Goal: Transaction & Acquisition: Subscribe to service/newsletter

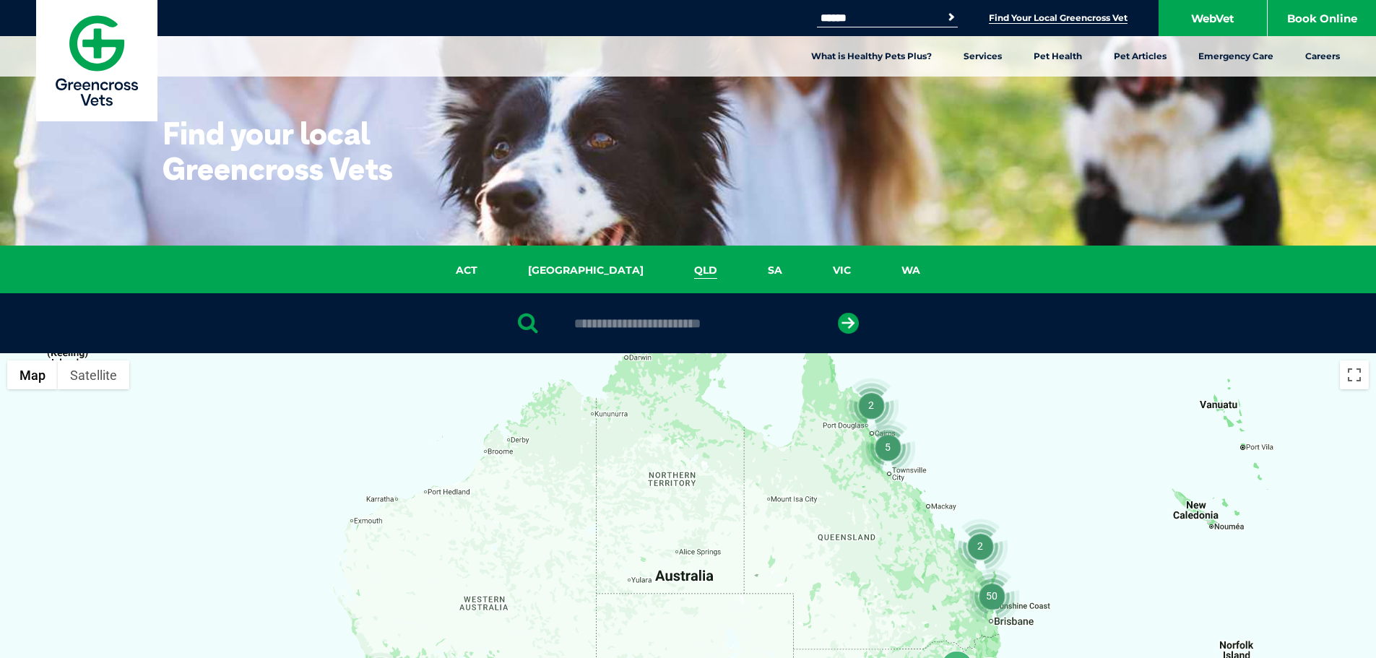
click at [669, 269] on link "QLD" at bounding box center [706, 270] width 74 height 17
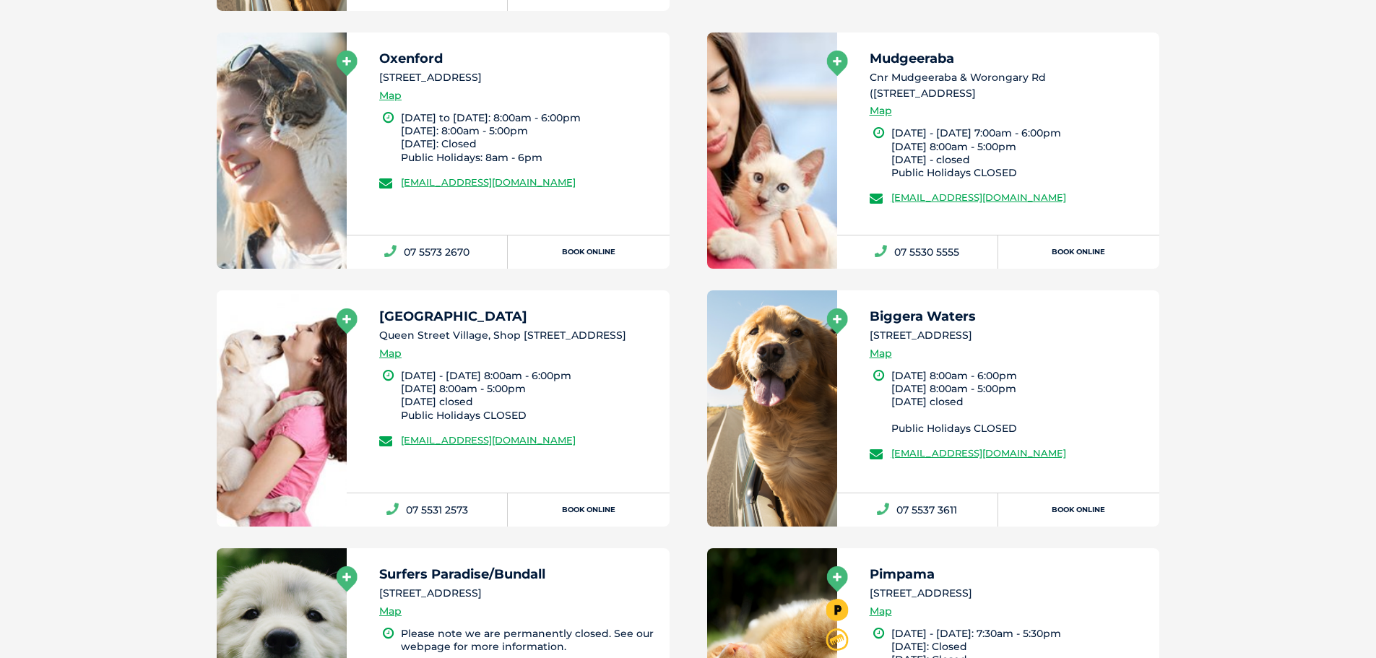
scroll to position [3871, 0]
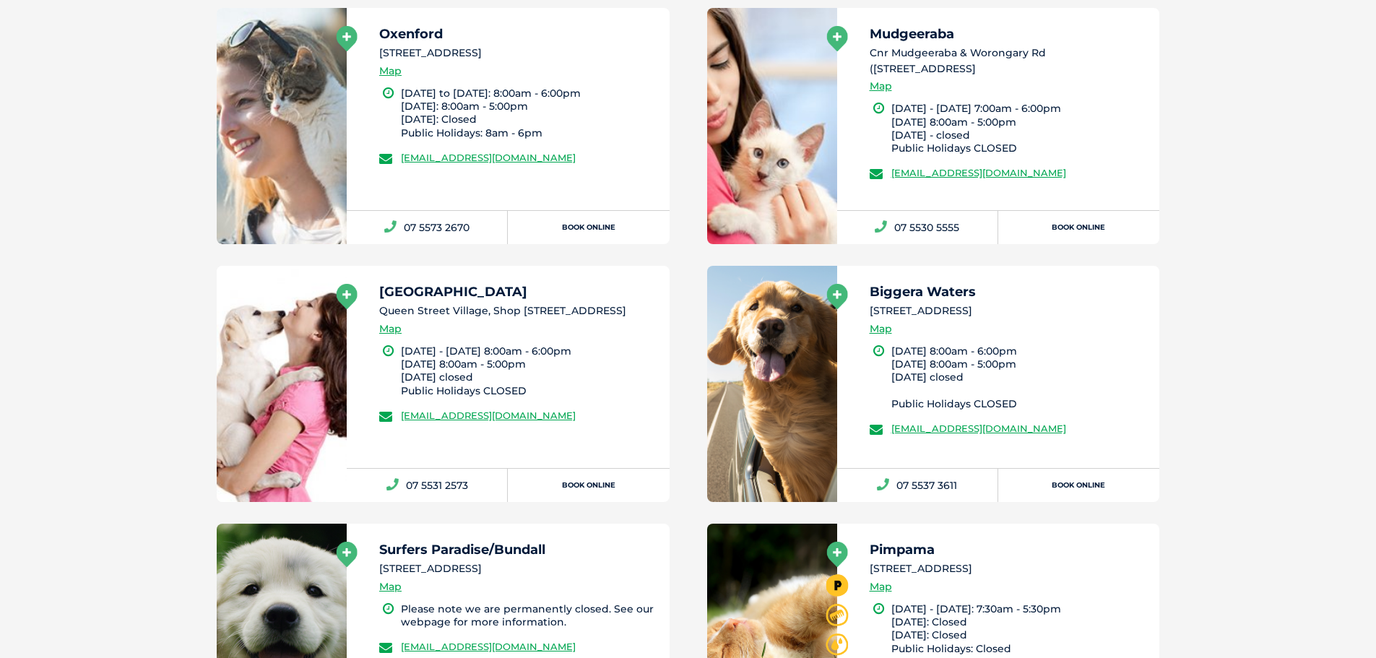
click at [340, 284] on icon at bounding box center [347, 296] width 21 height 25
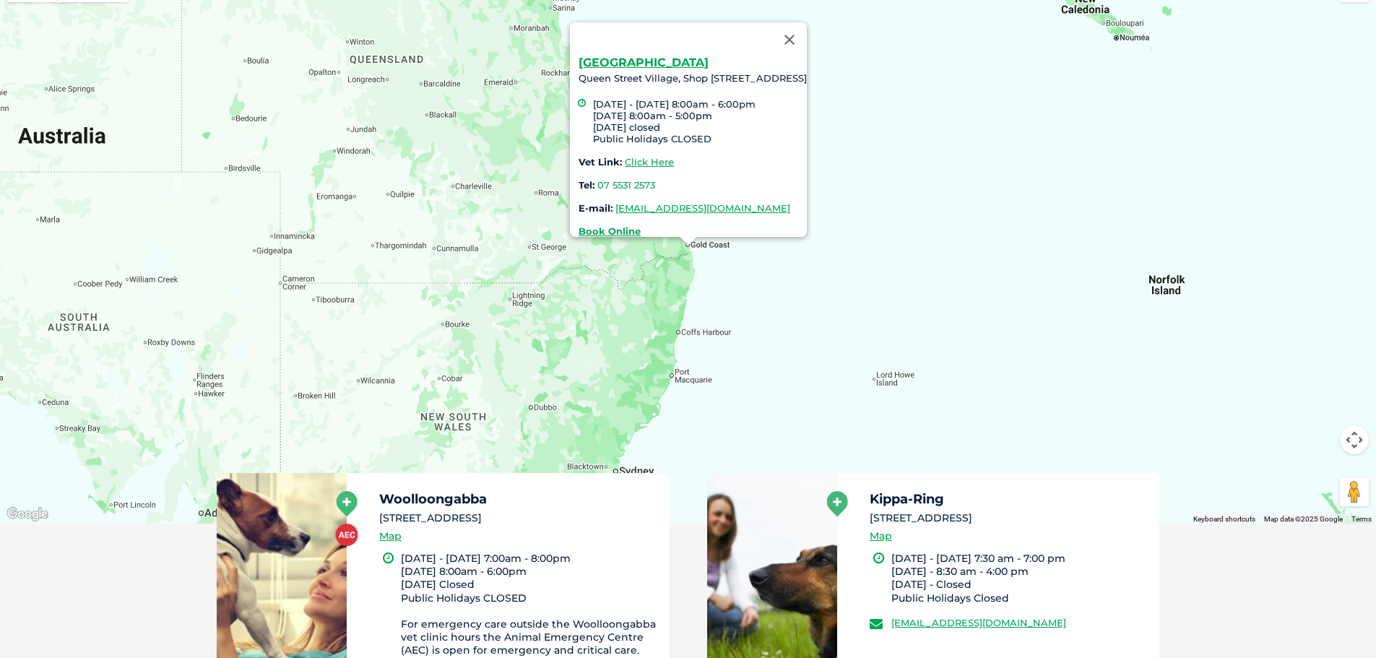
scroll to position [332, 0]
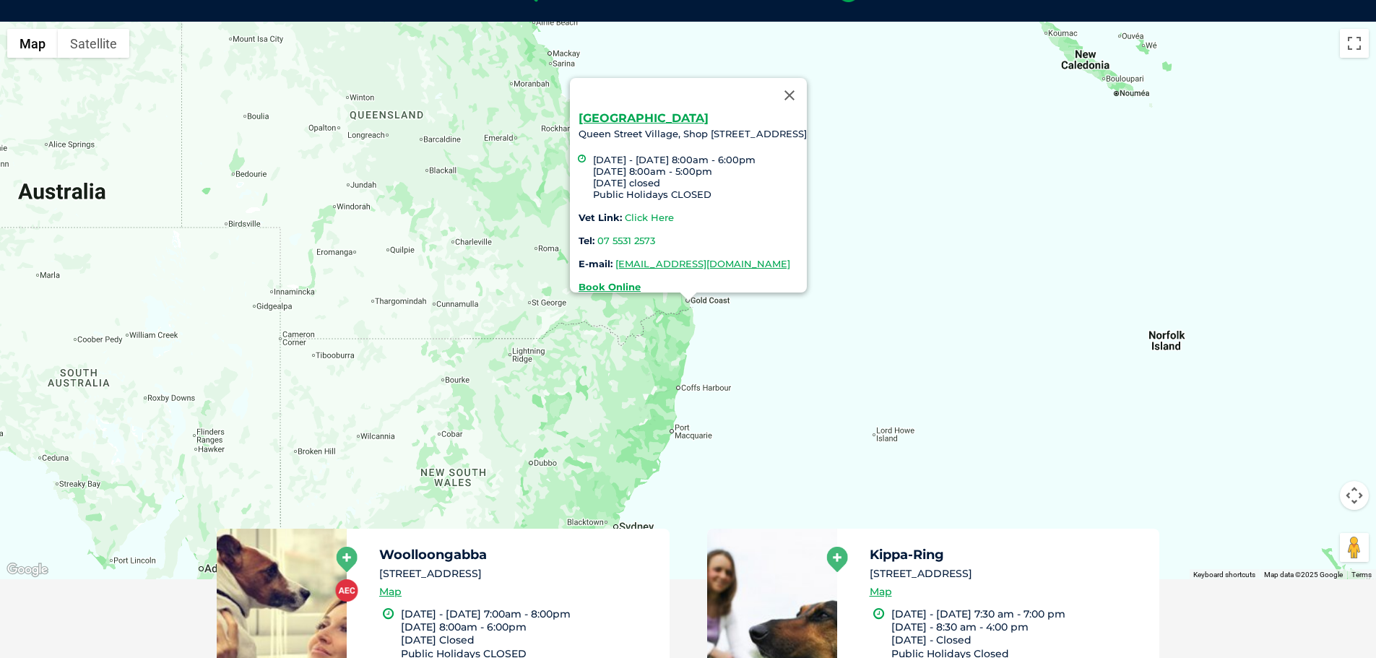
click at [625, 212] on link "Click Here" at bounding box center [649, 218] width 49 height 12
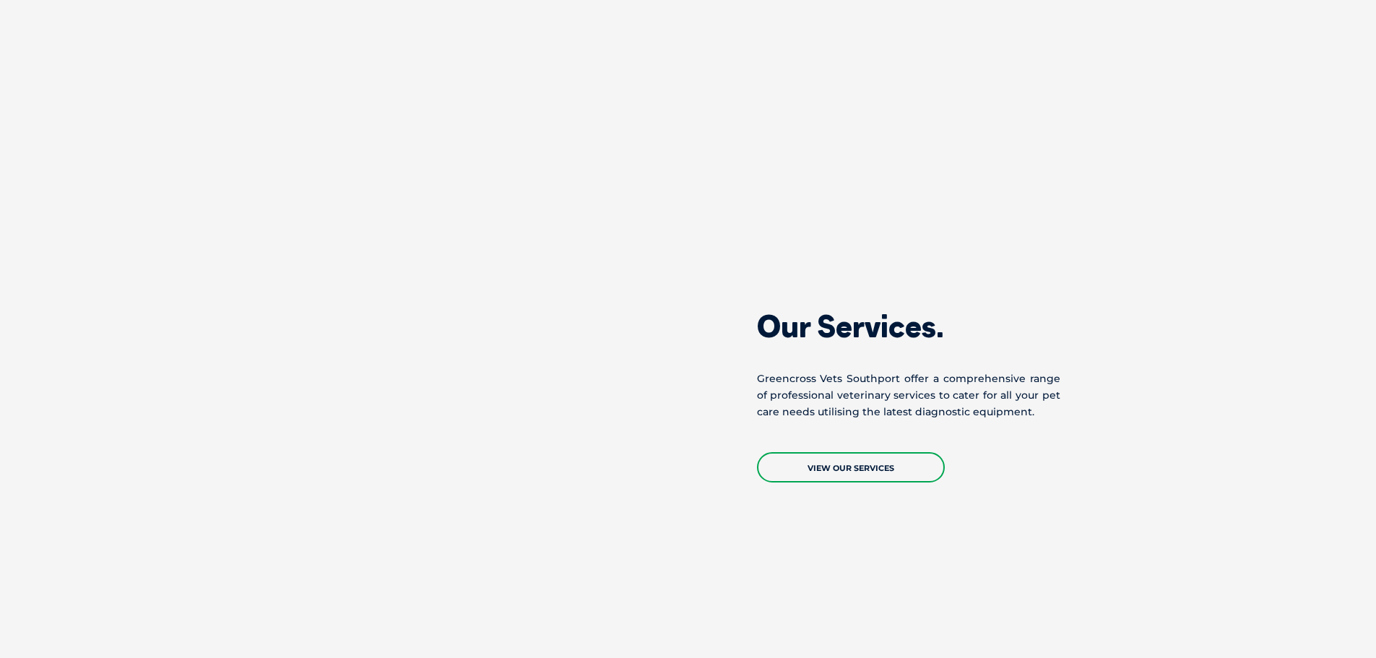
scroll to position [1228, 0]
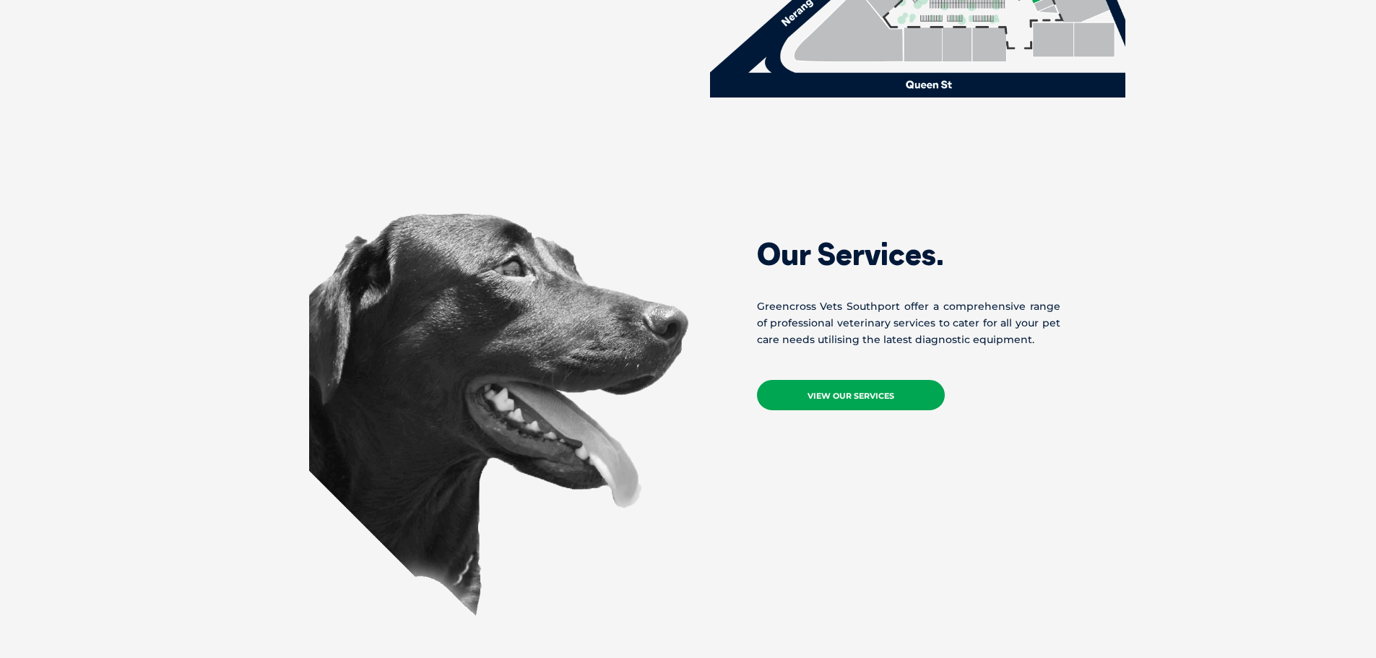
click at [899, 403] on link "View Our Services" at bounding box center [851, 395] width 188 height 30
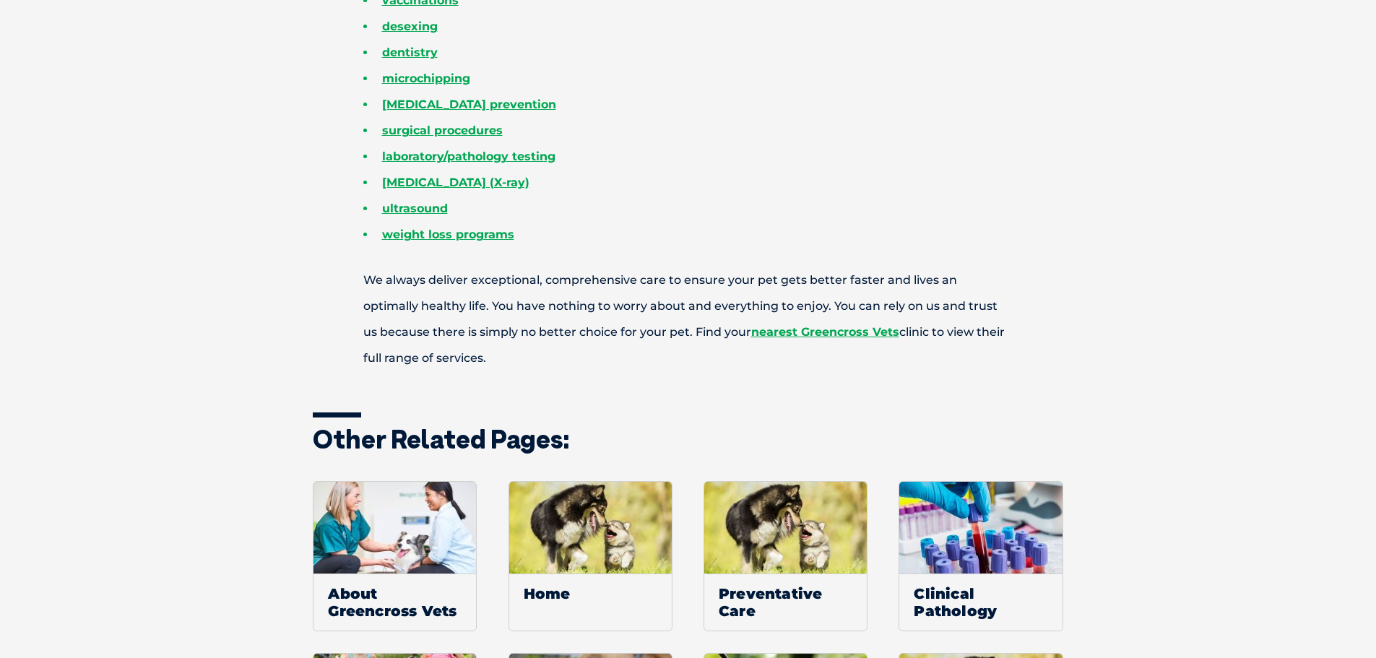
scroll to position [433, 0]
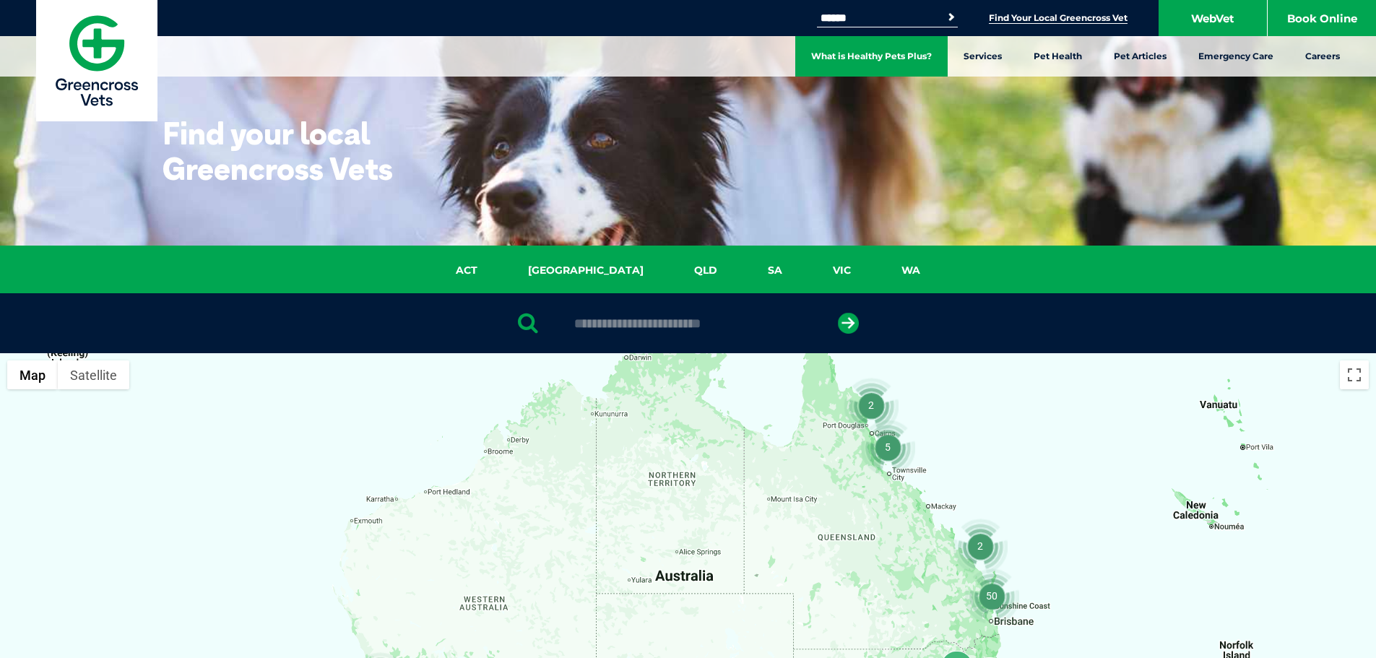
click at [894, 55] on link "What is Healthy Pets Plus?" at bounding box center [871, 56] width 152 height 40
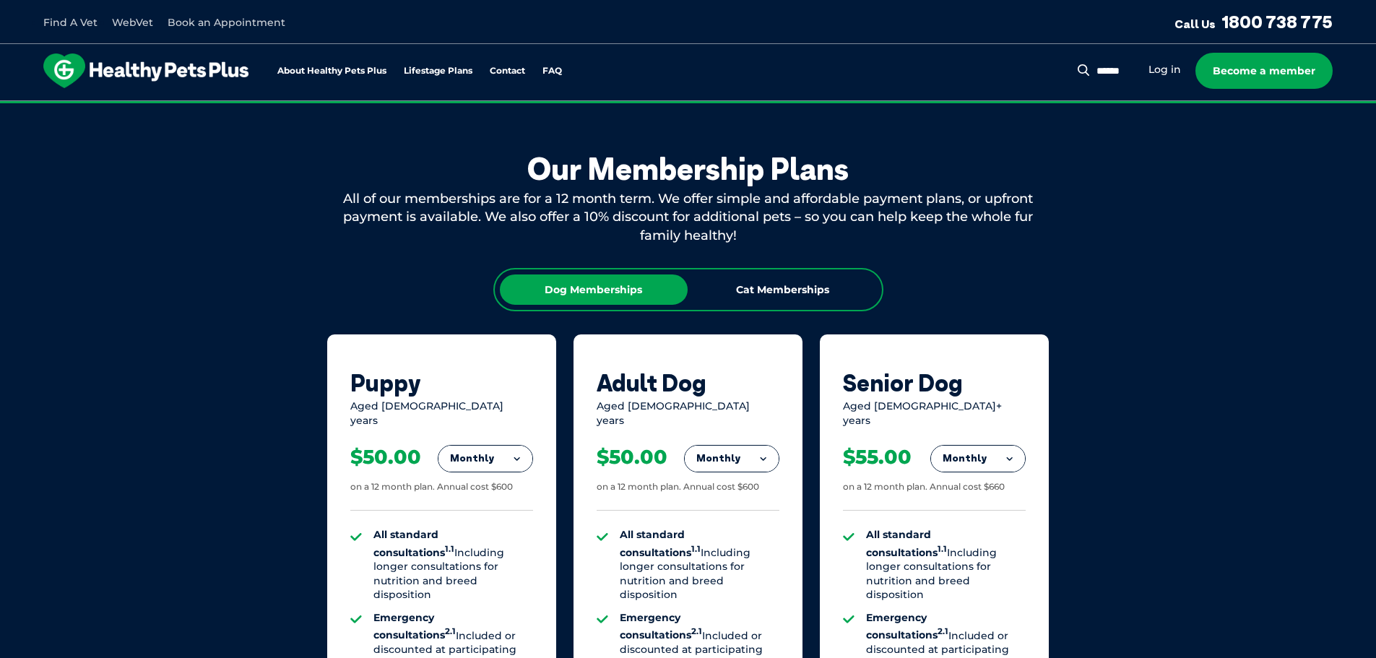
scroll to position [795, 0]
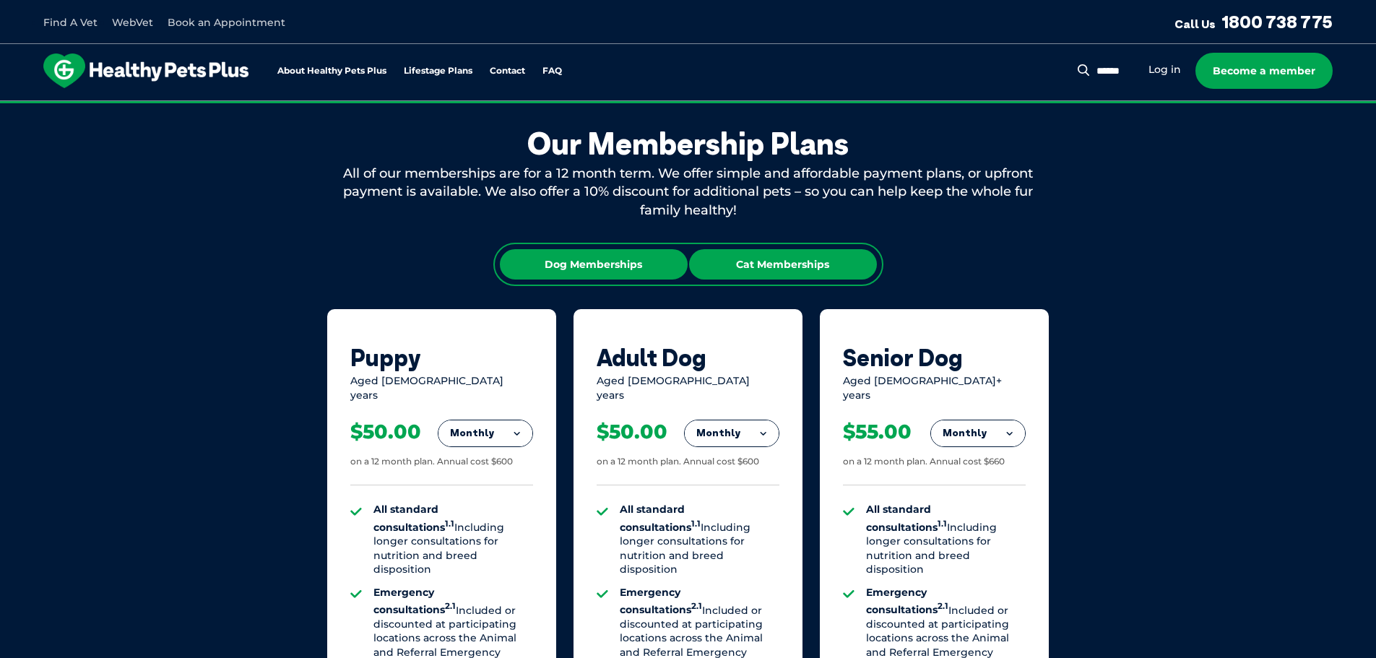
click at [751, 269] on div "Cat Memberships" at bounding box center [783, 264] width 188 height 30
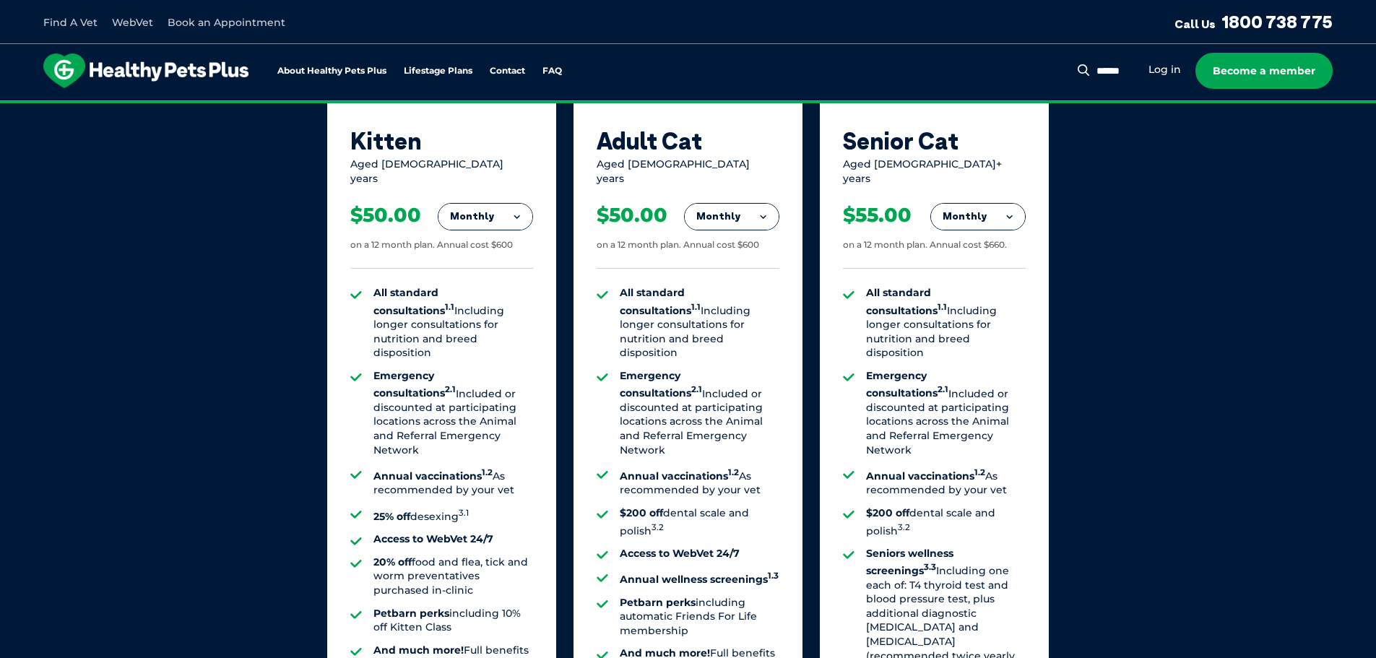
scroll to position [1300, 0]
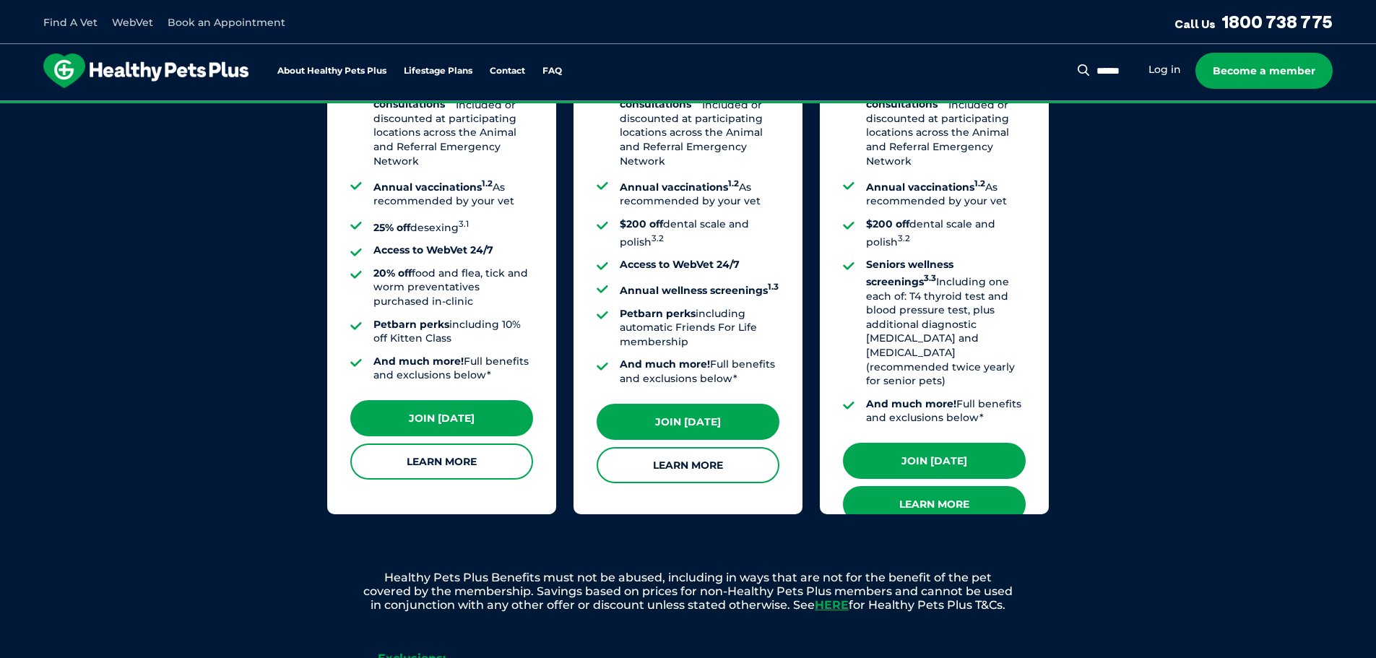
click at [962, 486] on link "Learn More" at bounding box center [934, 504] width 183 height 36
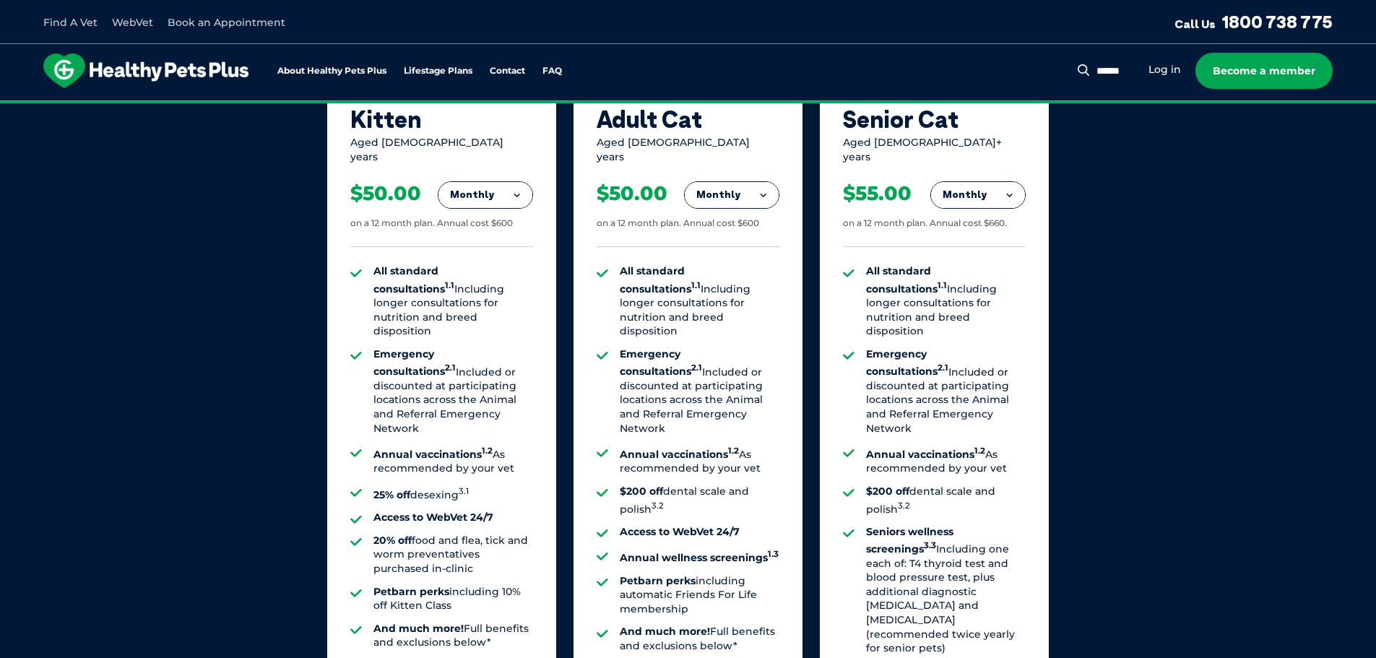
scroll to position [722, 0]
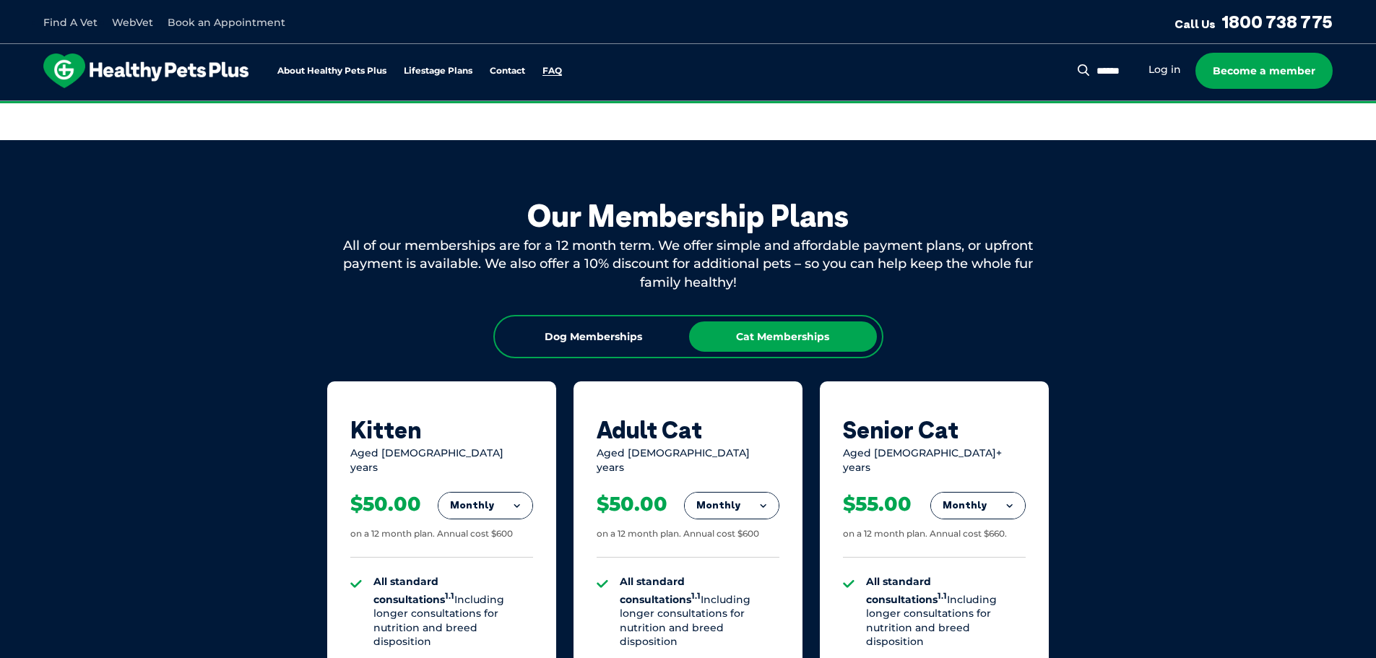
click at [546, 72] on link "FAQ" at bounding box center [553, 70] width 20 height 9
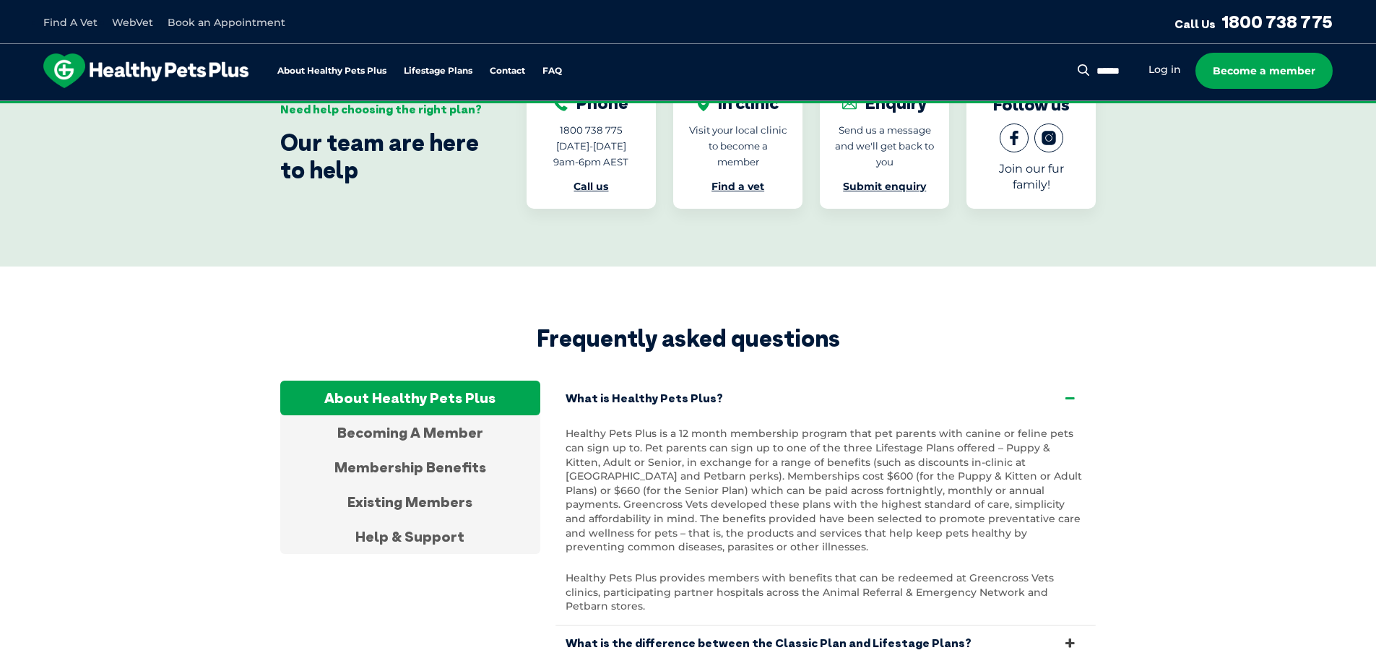
scroll to position [2699, 0]
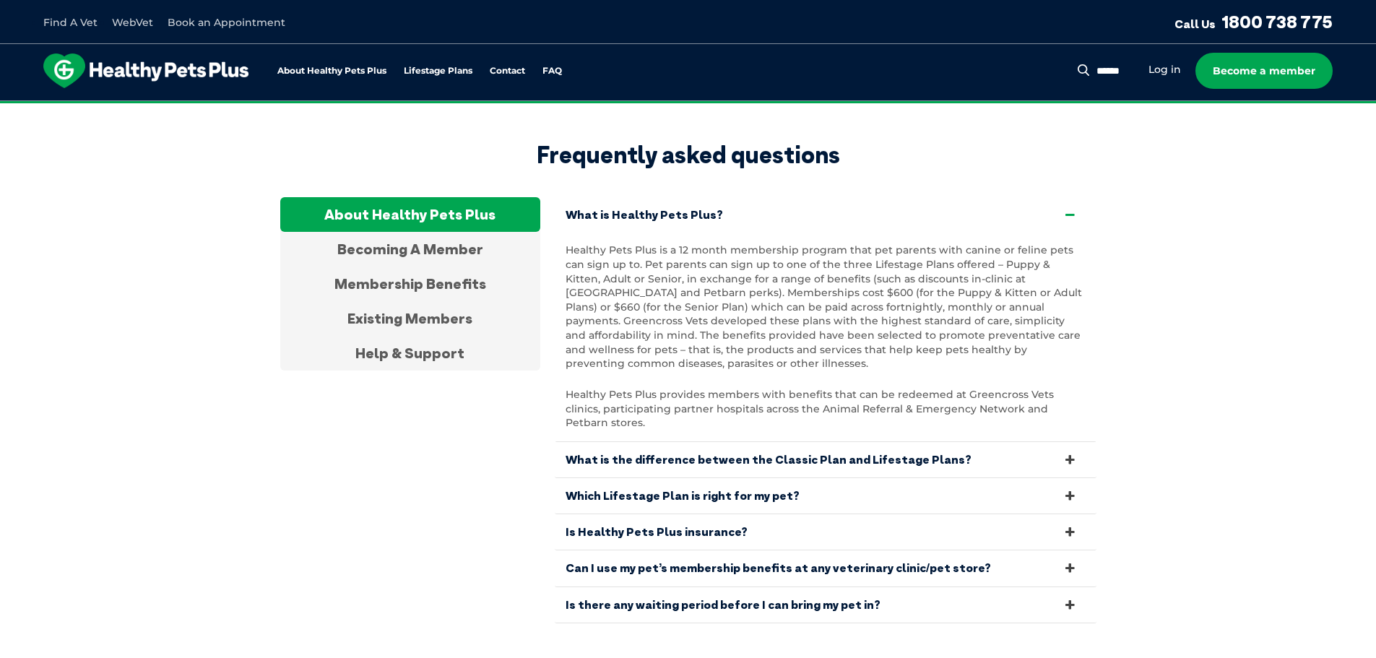
click at [777, 587] on link "Is there any waiting period before I can bring my pet in?" at bounding box center [826, 604] width 542 height 35
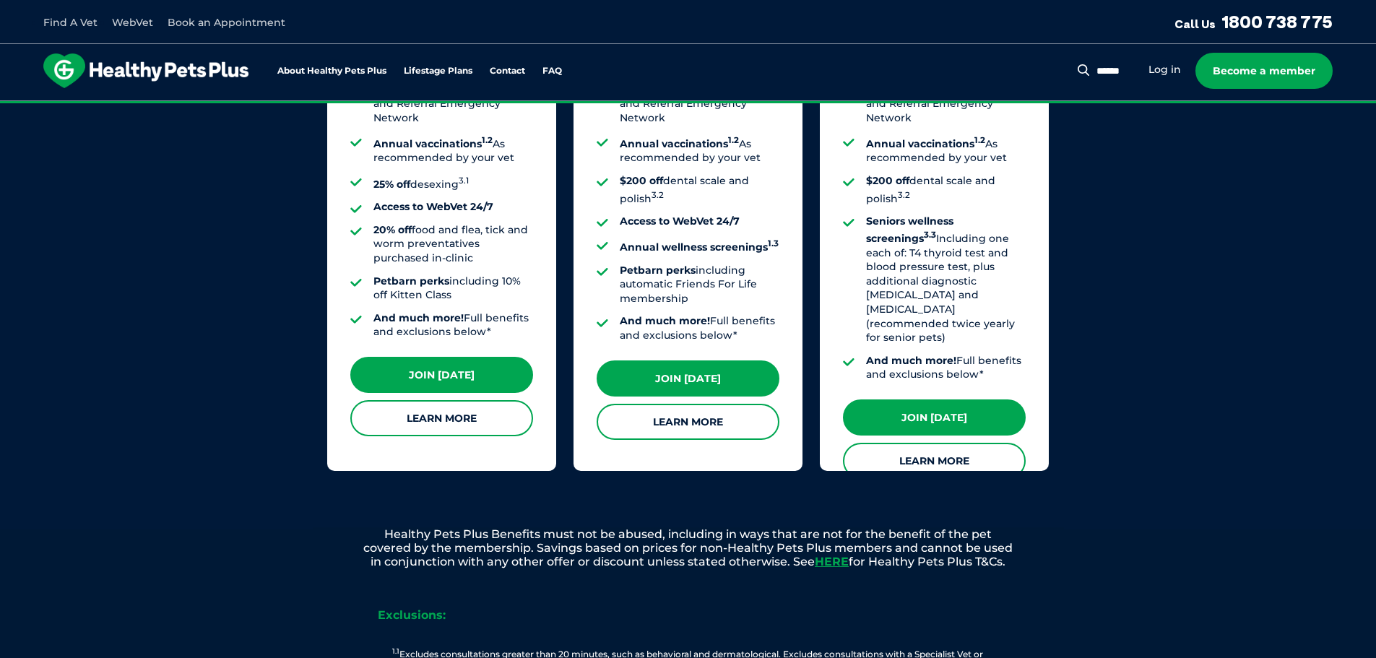
scroll to position [965, 0]
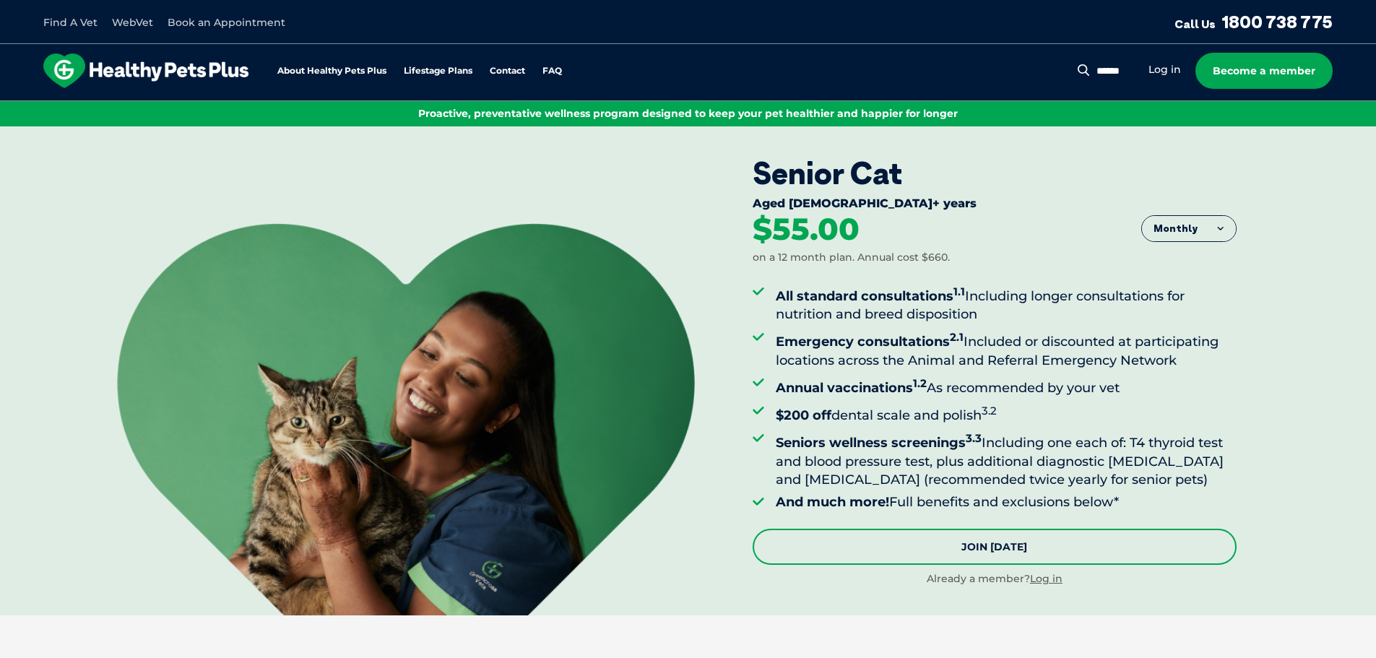
click at [995, 550] on link "Join [DATE]" at bounding box center [995, 547] width 484 height 36
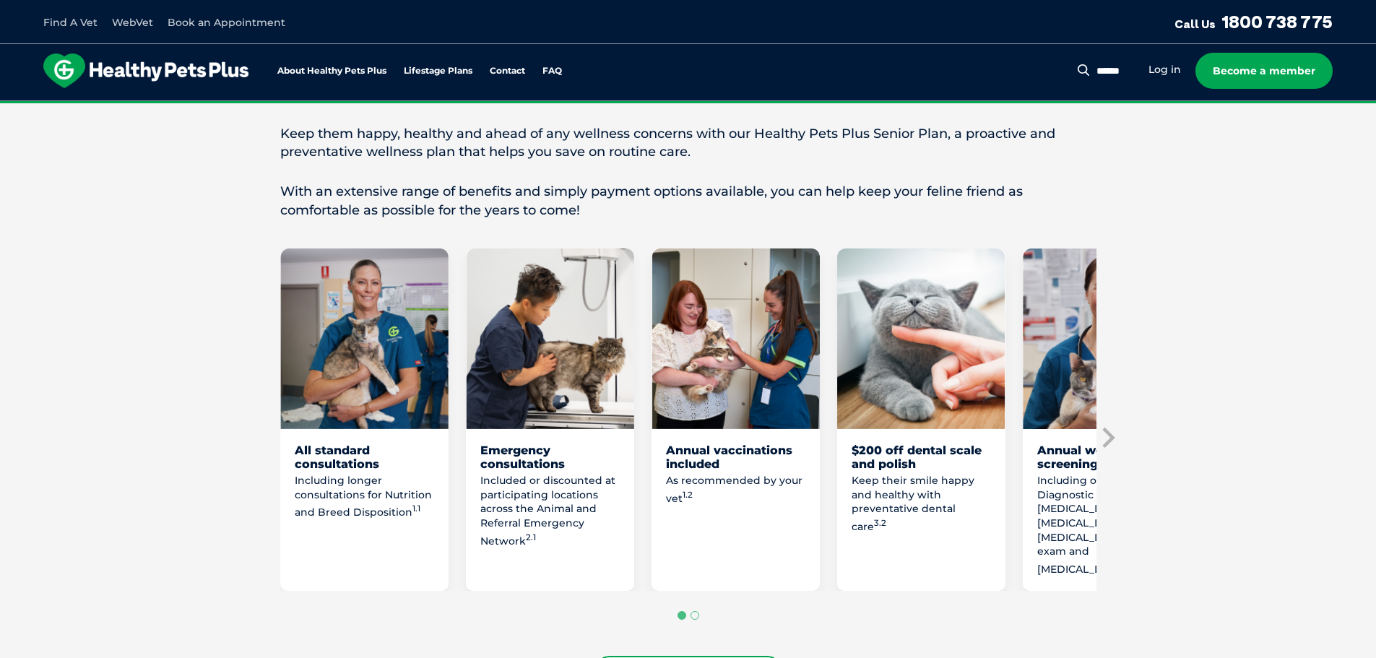
scroll to position [722, 0]
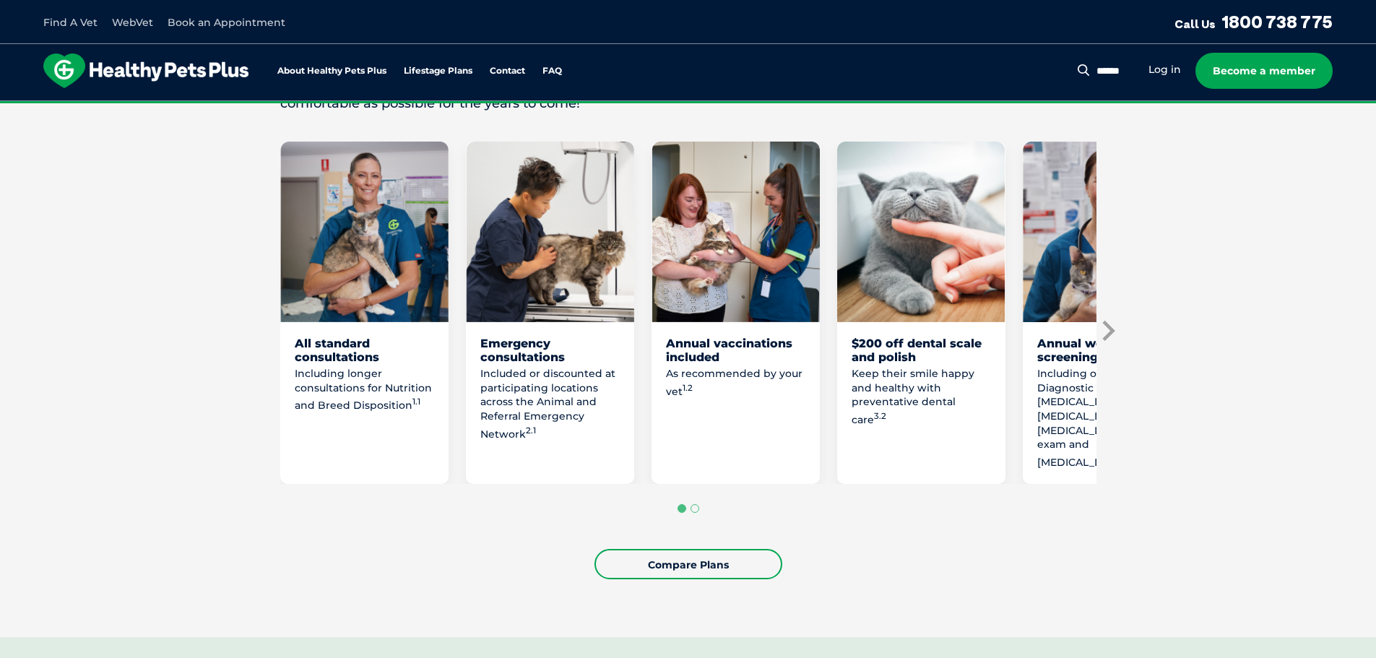
click at [1105, 329] on icon "Next slide" at bounding box center [1108, 331] width 22 height 22
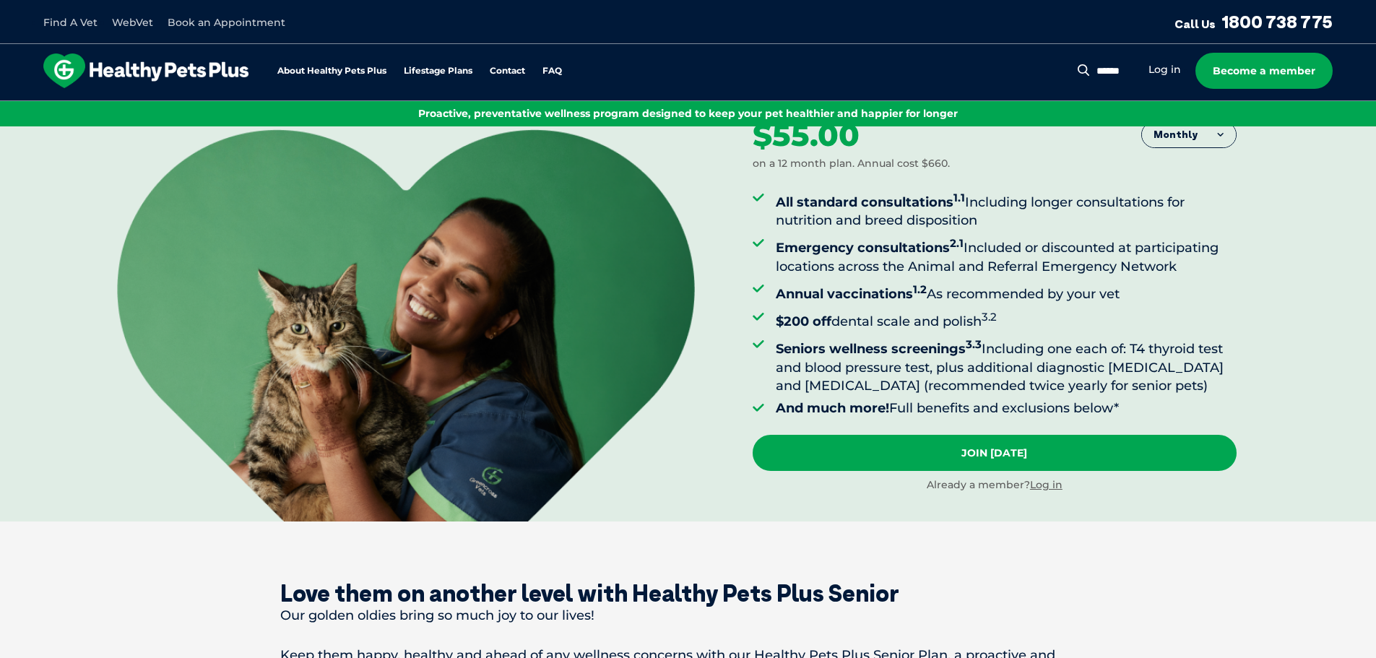
scroll to position [72, 0]
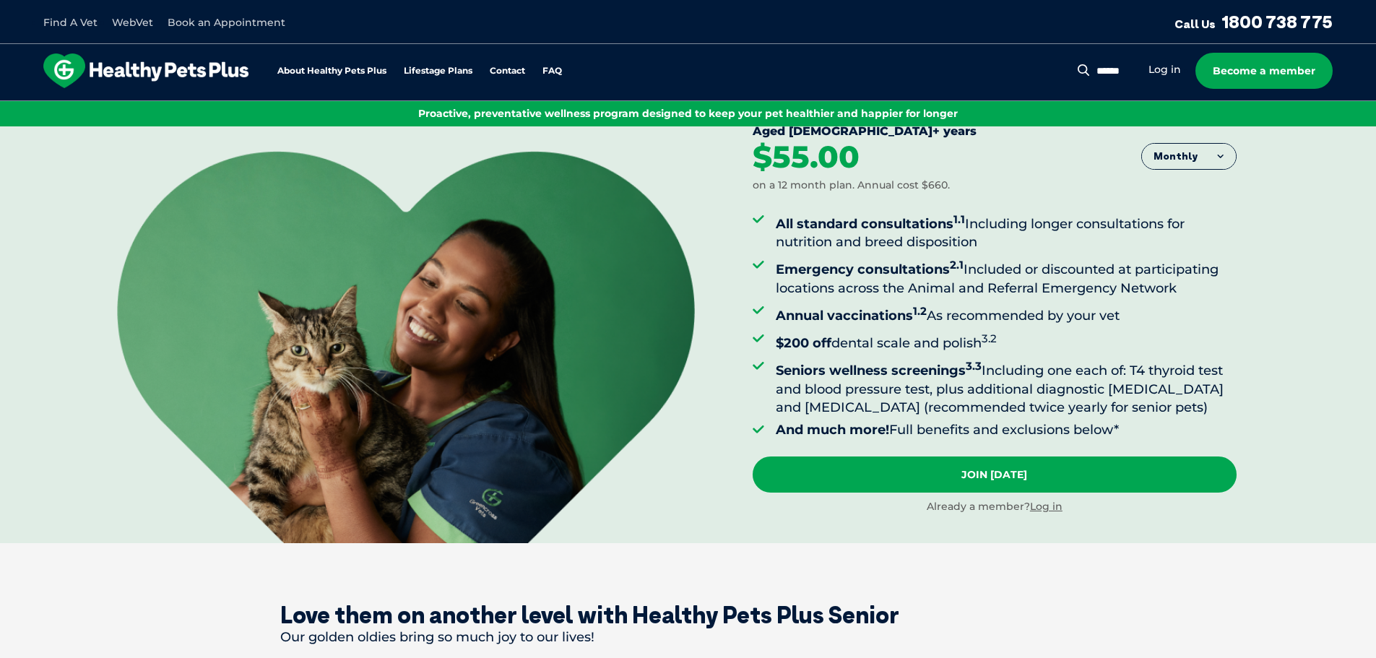
click at [1179, 150] on button "Monthly" at bounding box center [1189, 157] width 94 height 26
click at [1171, 272] on li "Yearly" at bounding box center [1189, 267] width 94 height 35
click at [1184, 162] on button "Yearly" at bounding box center [1189, 157] width 94 height 26
click at [1210, 228] on li "Monthly" at bounding box center [1189, 227] width 94 height 35
click at [1173, 154] on button "Monthly" at bounding box center [1189, 157] width 94 height 26
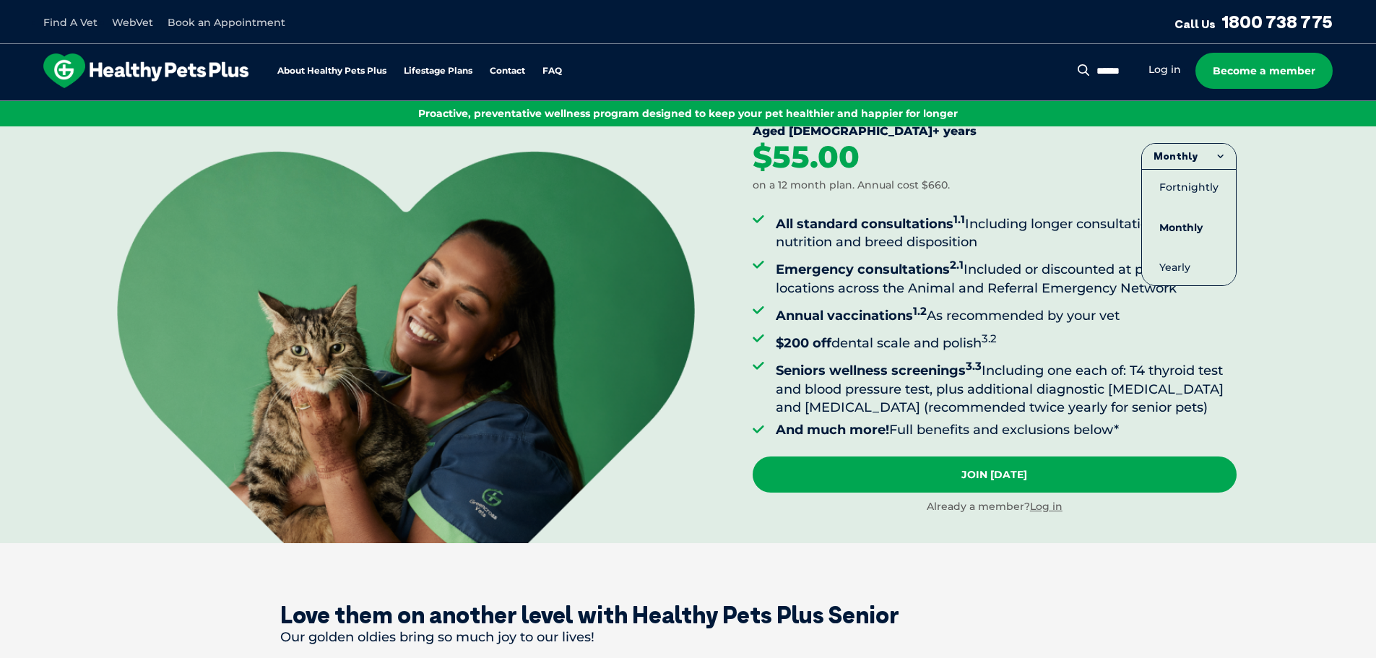
click at [1042, 181] on div "$55.00 on a 12 month plan. Annual cost $660." at bounding box center [995, 167] width 484 height 51
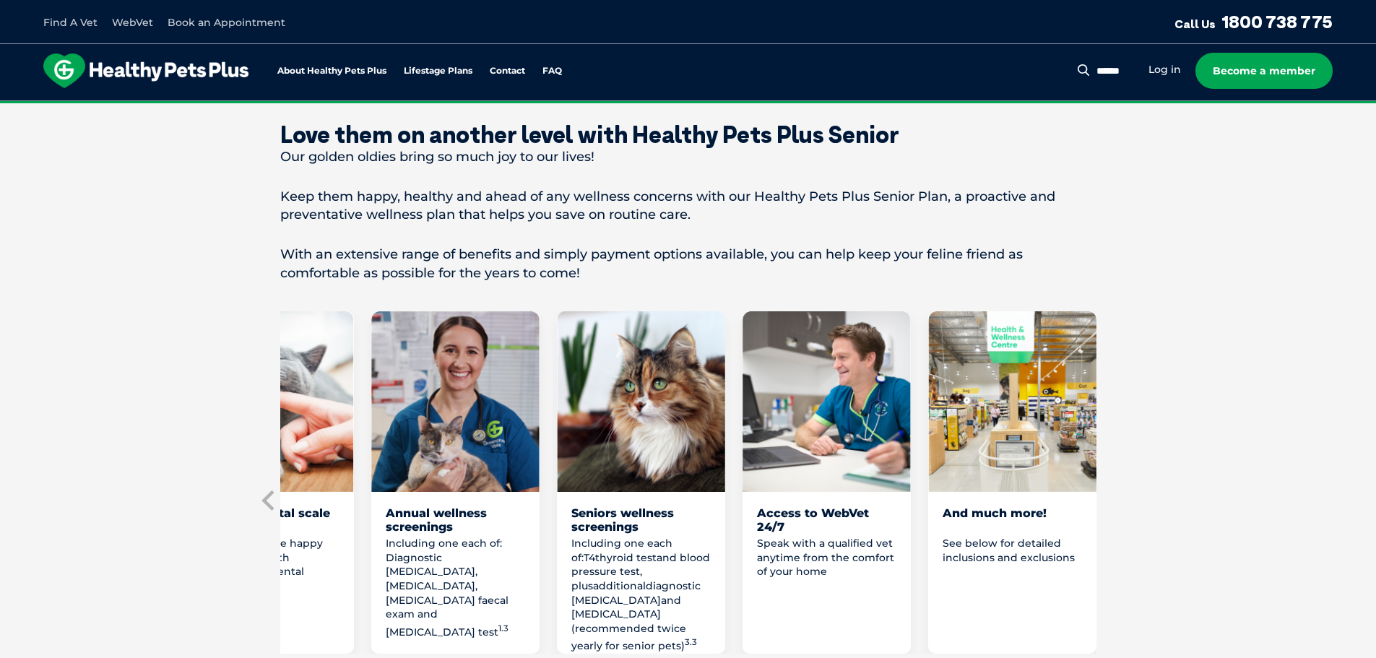
scroll to position [578, 0]
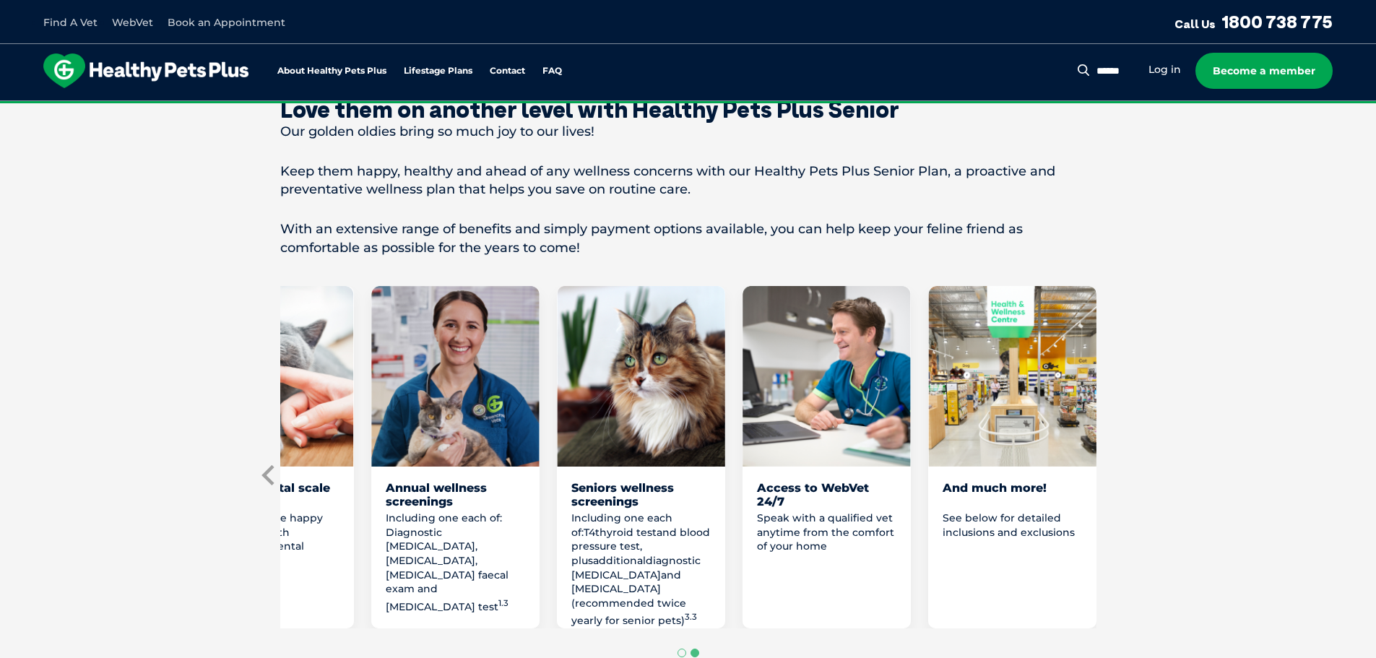
click at [267, 472] on icon "Previous slide" at bounding box center [268, 475] width 12 height 20
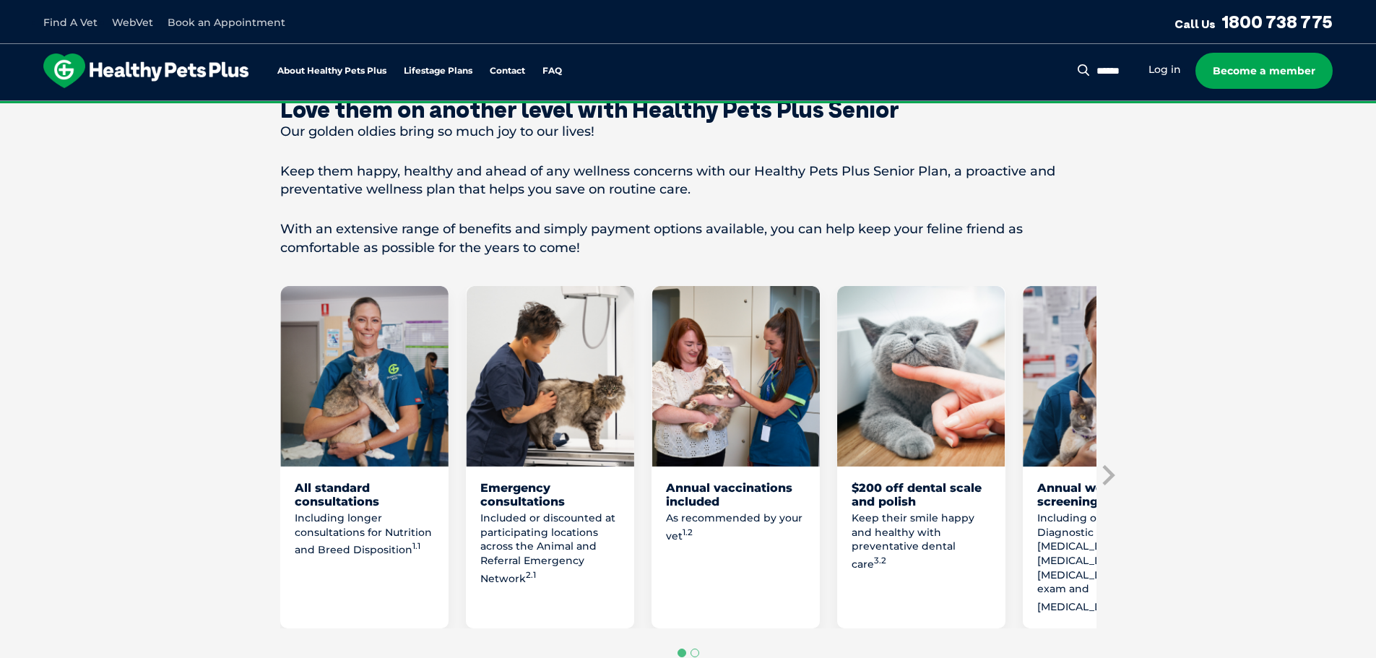
click at [543, 580] on p "Included or discounted at participating locations across the Animal and Referra…" at bounding box center [549, 548] width 139 height 74
drag, startPoint x: 537, startPoint y: 545, endPoint x: 538, endPoint y: 587, distance: 42.6
click at [538, 587] on div "Included or discounted at participating locations across the Animal and Referra…" at bounding box center [549, 562] width 139 height 103
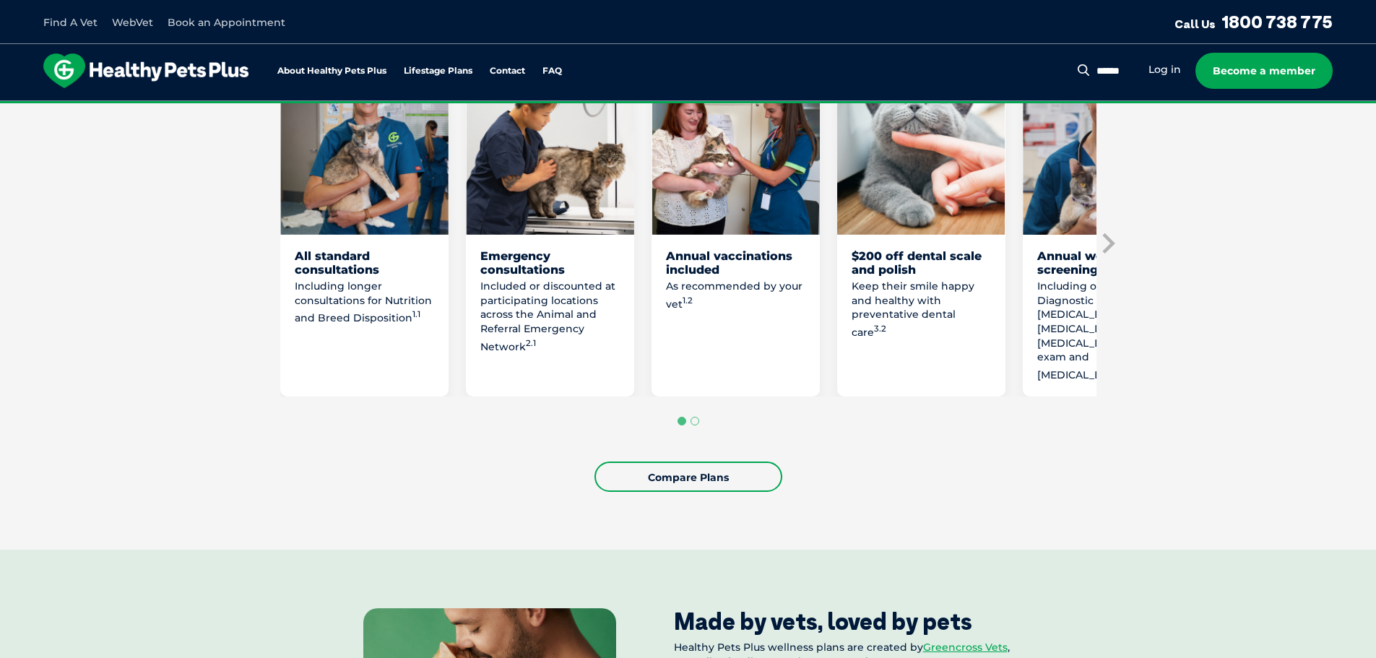
scroll to position [650, 0]
